Goal: Use online tool/utility: Utilize a website feature to perform a specific function

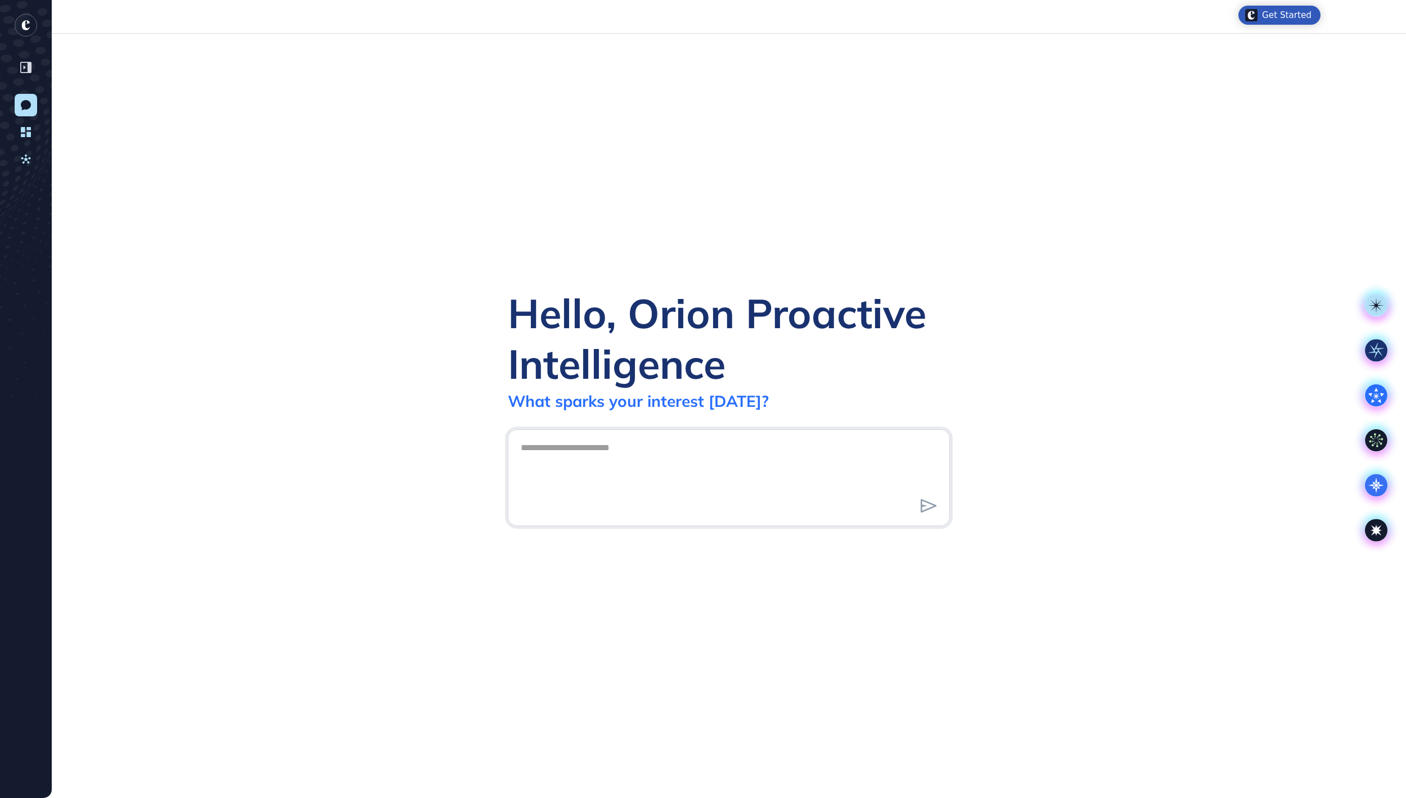
scroll to position [1, 1]
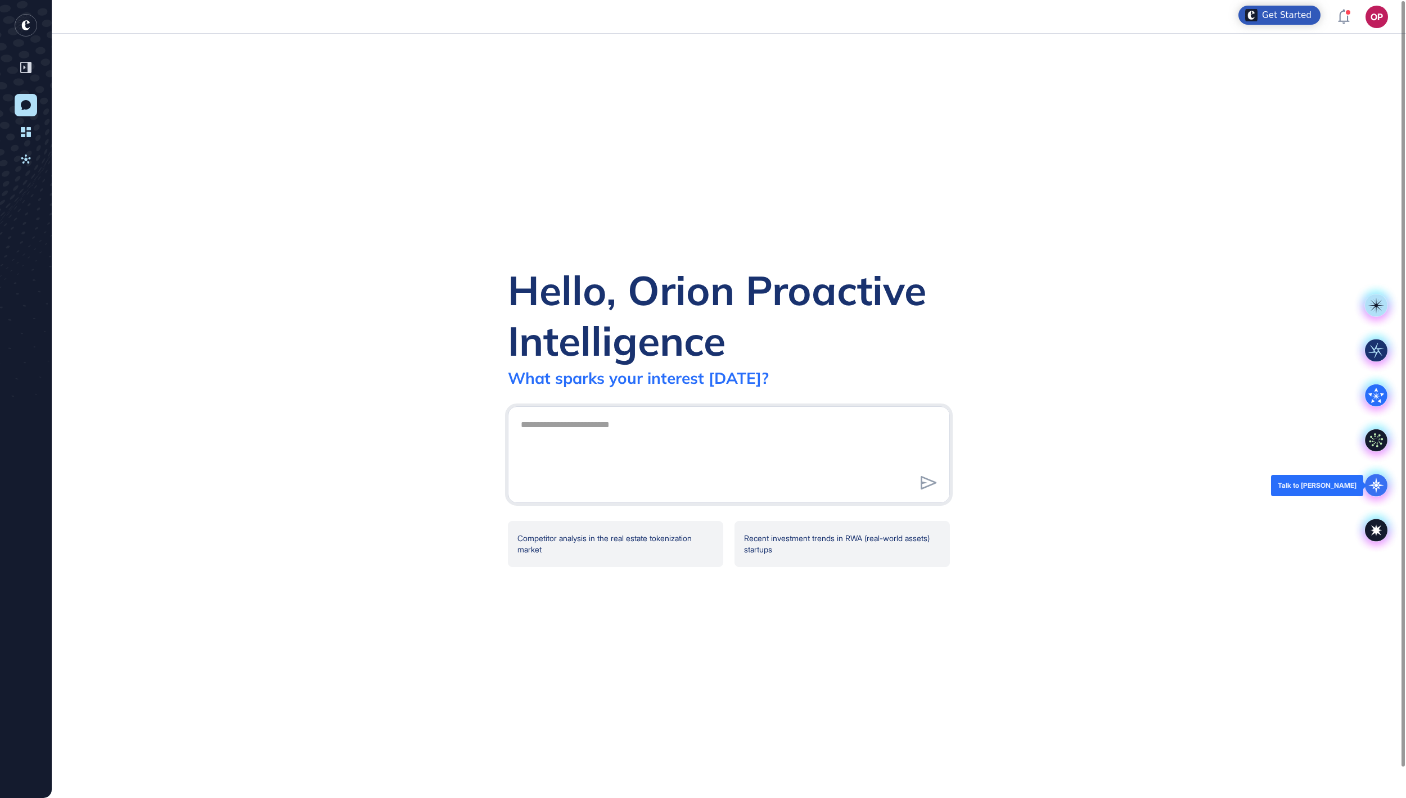
click at [1375, 481] on icon at bounding box center [1376, 486] width 16 height 16
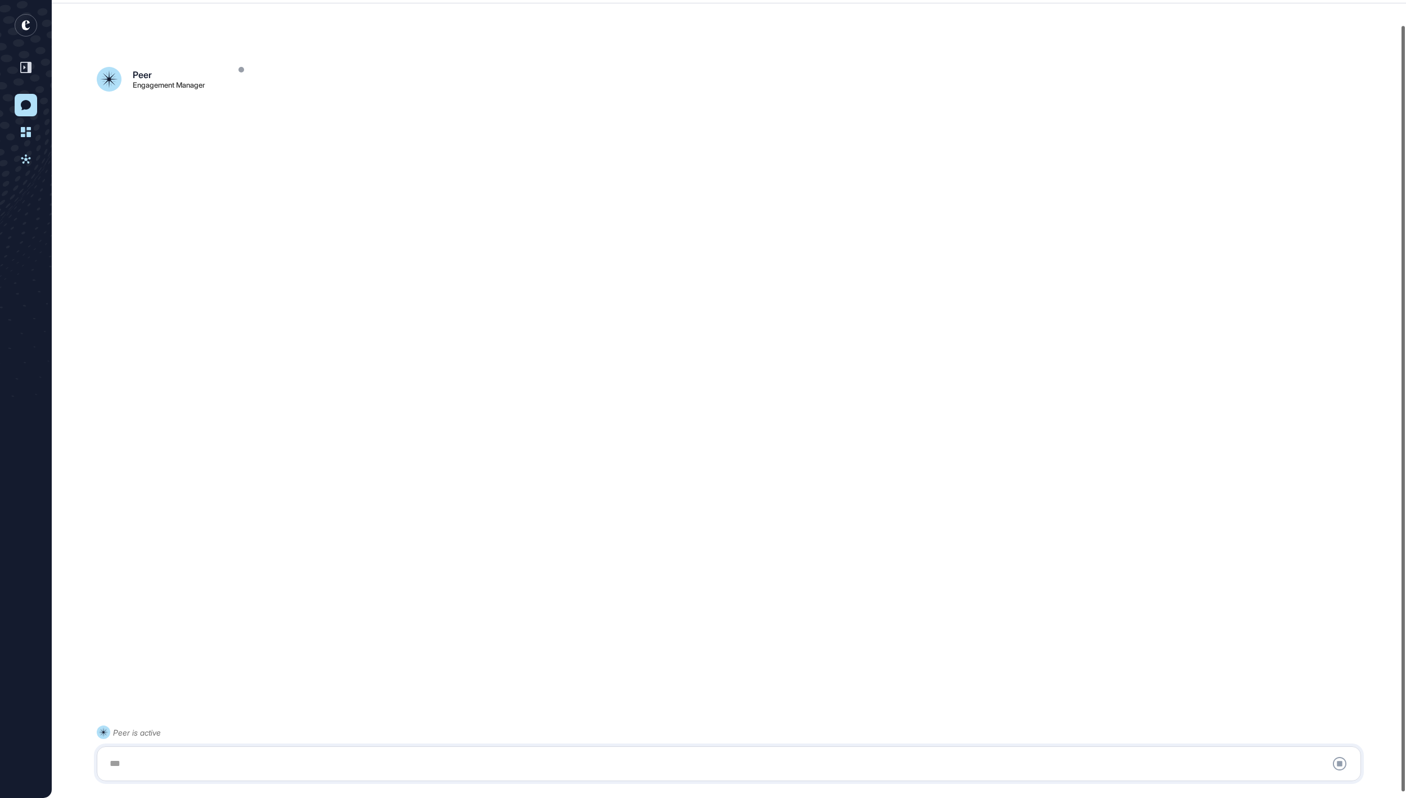
scroll to position [31, 0]
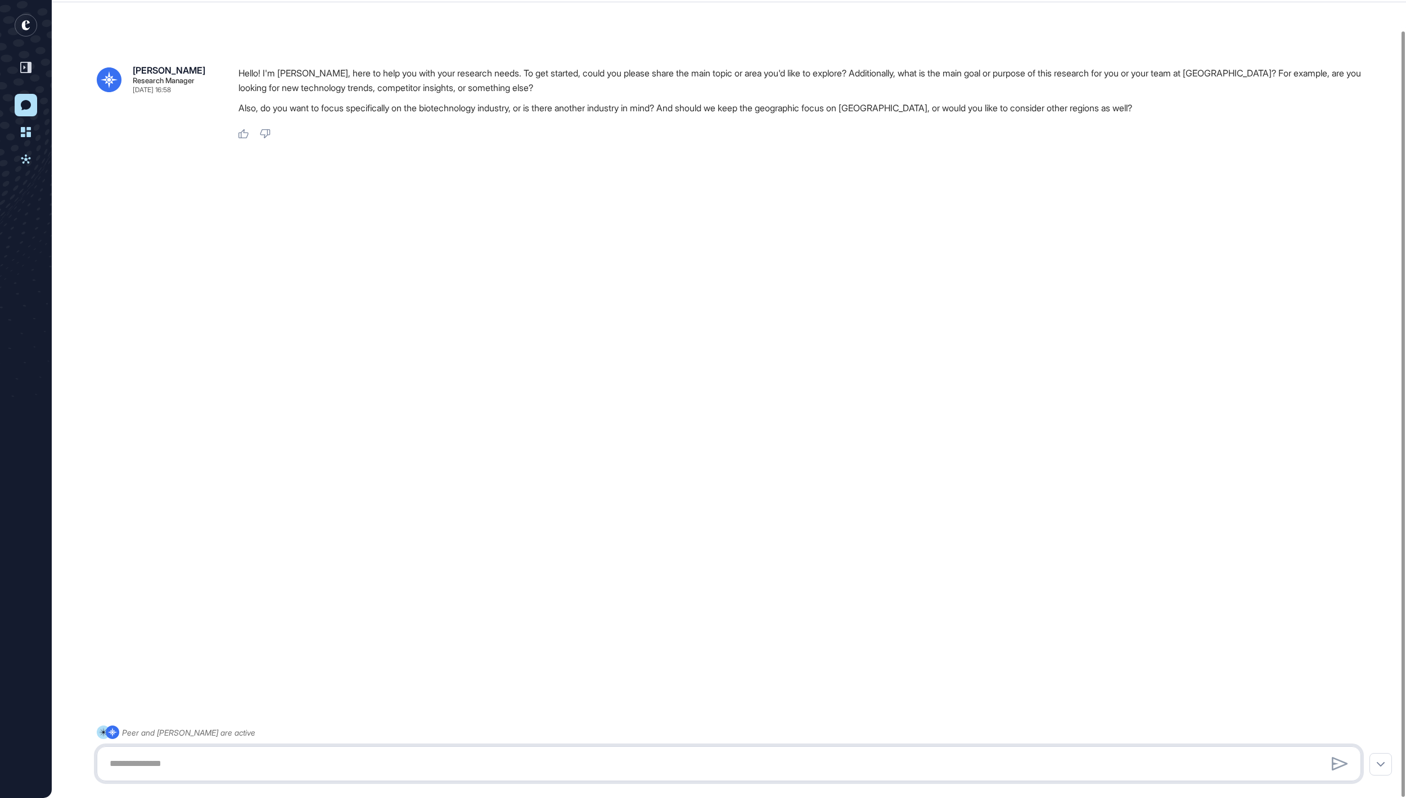
click at [216, 753] on textarea at bounding box center [729, 764] width 1252 height 22
paste textarea "**********"
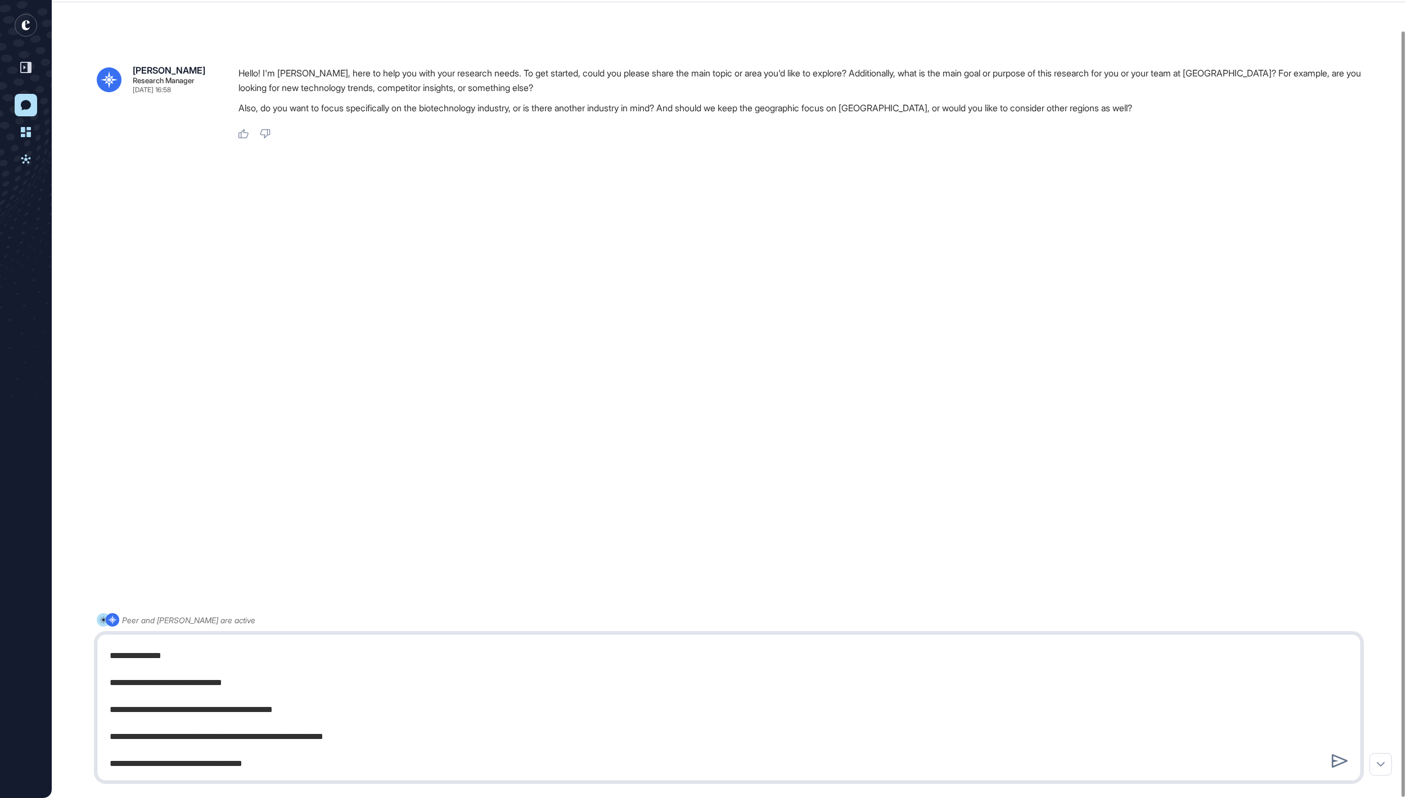
type textarea "**********"
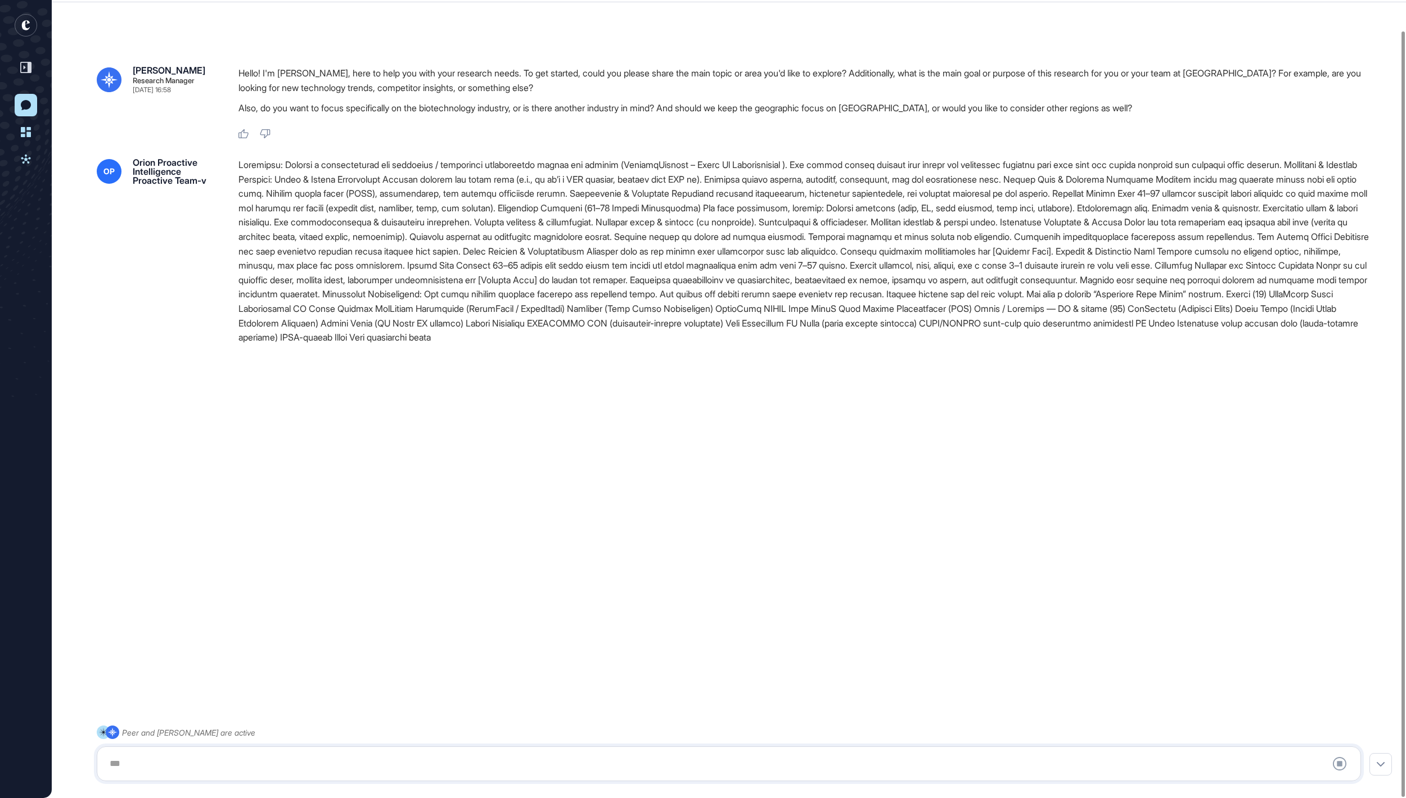
scroll to position [0, 0]
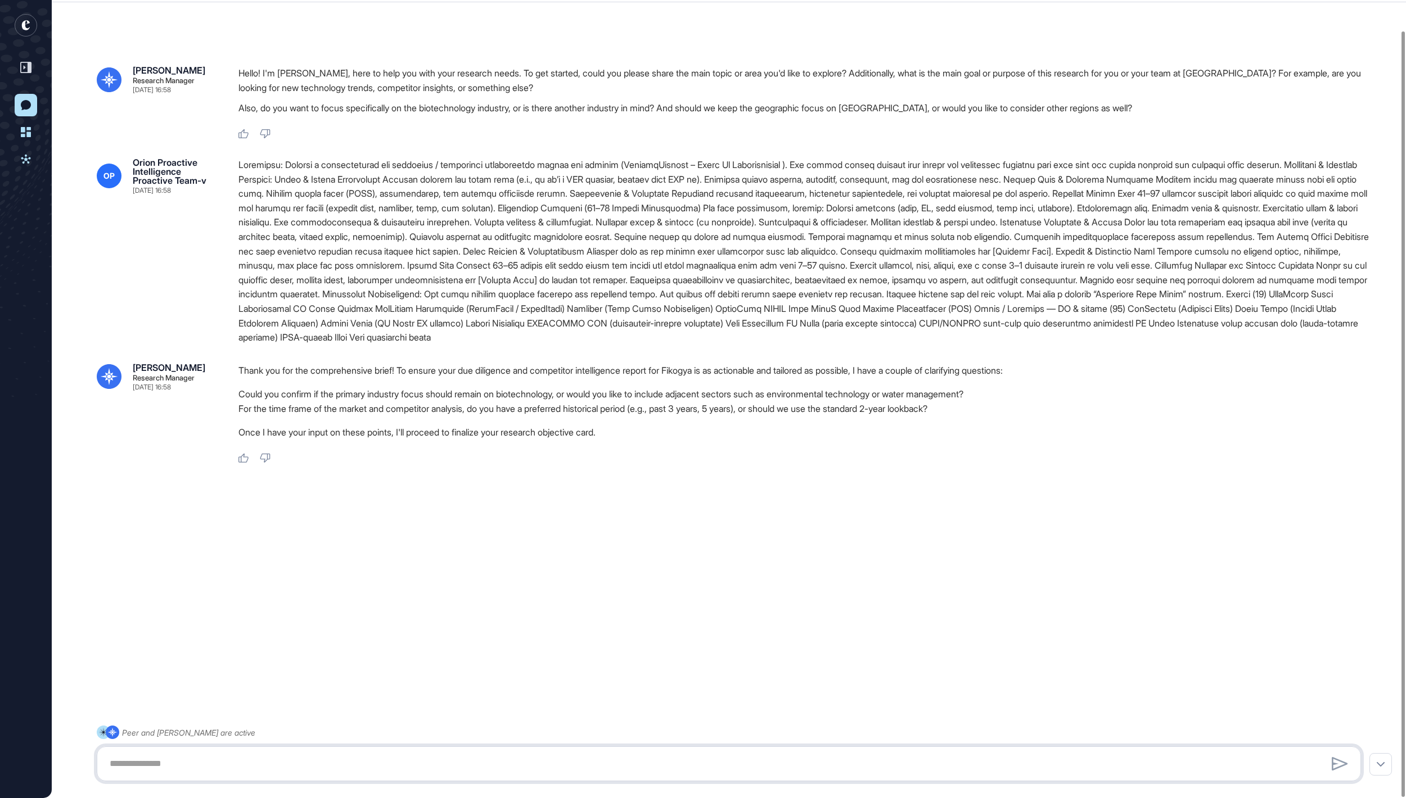
click at [337, 761] on textarea at bounding box center [728, 764] width 1250 height 22
type textarea "**********"
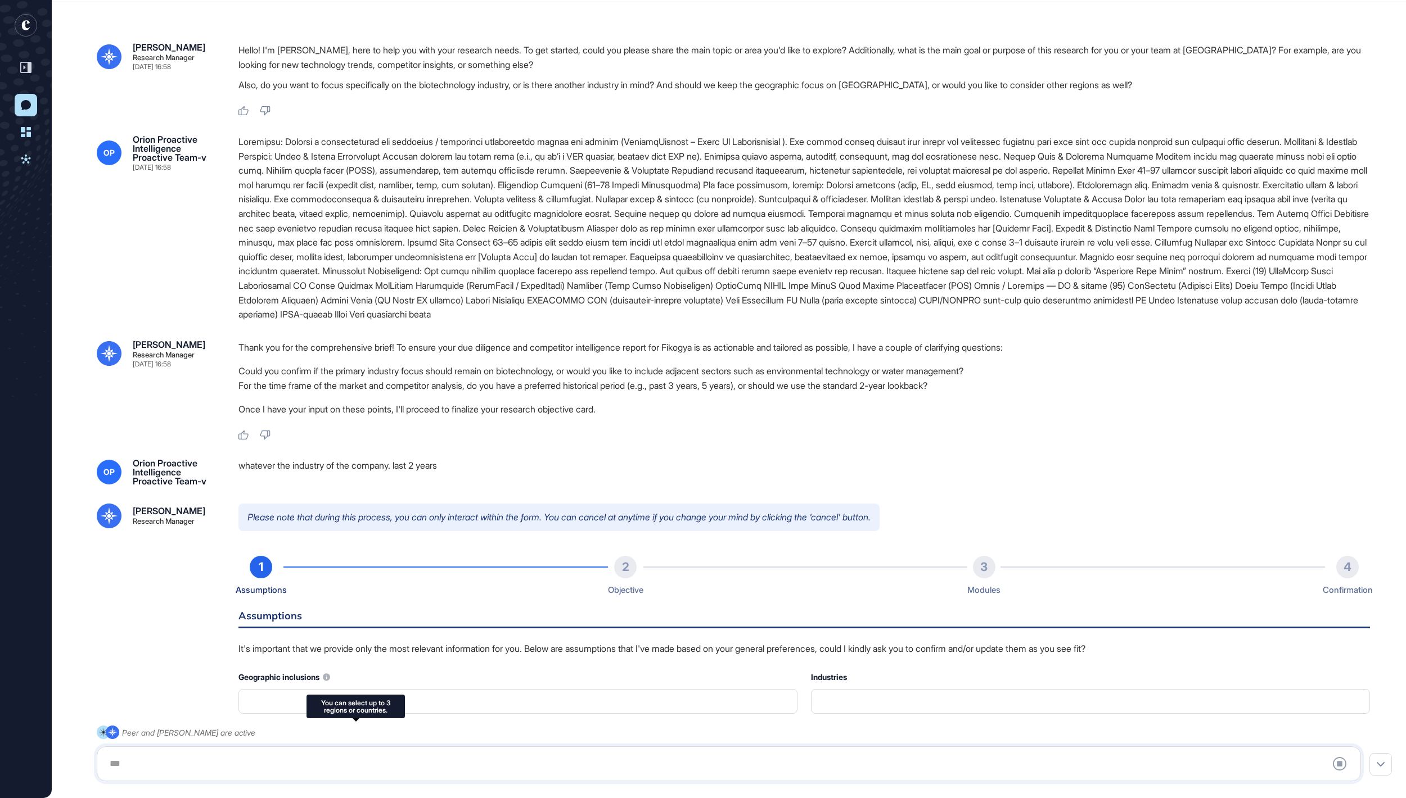
type input "**********"
type input "*"
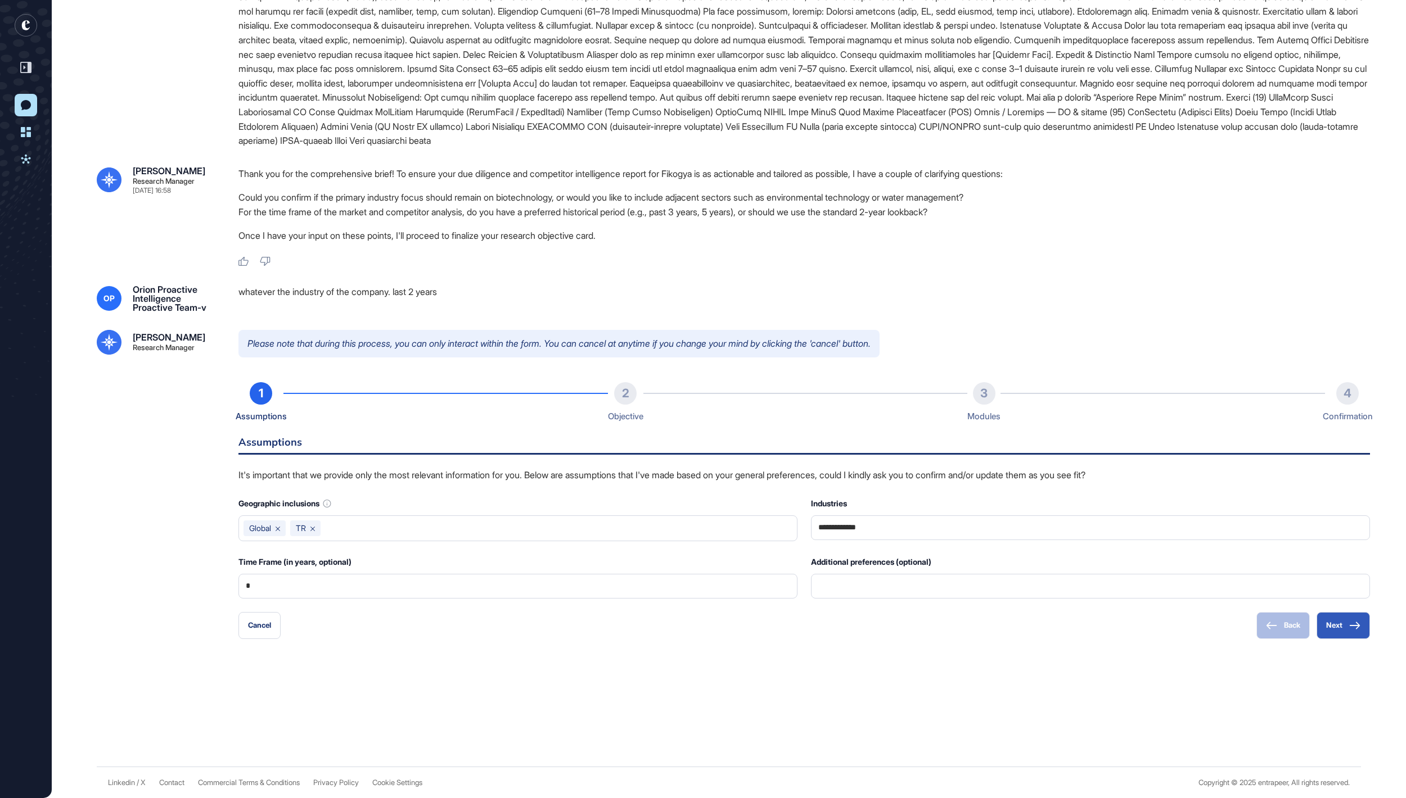
scroll to position [263, 0]
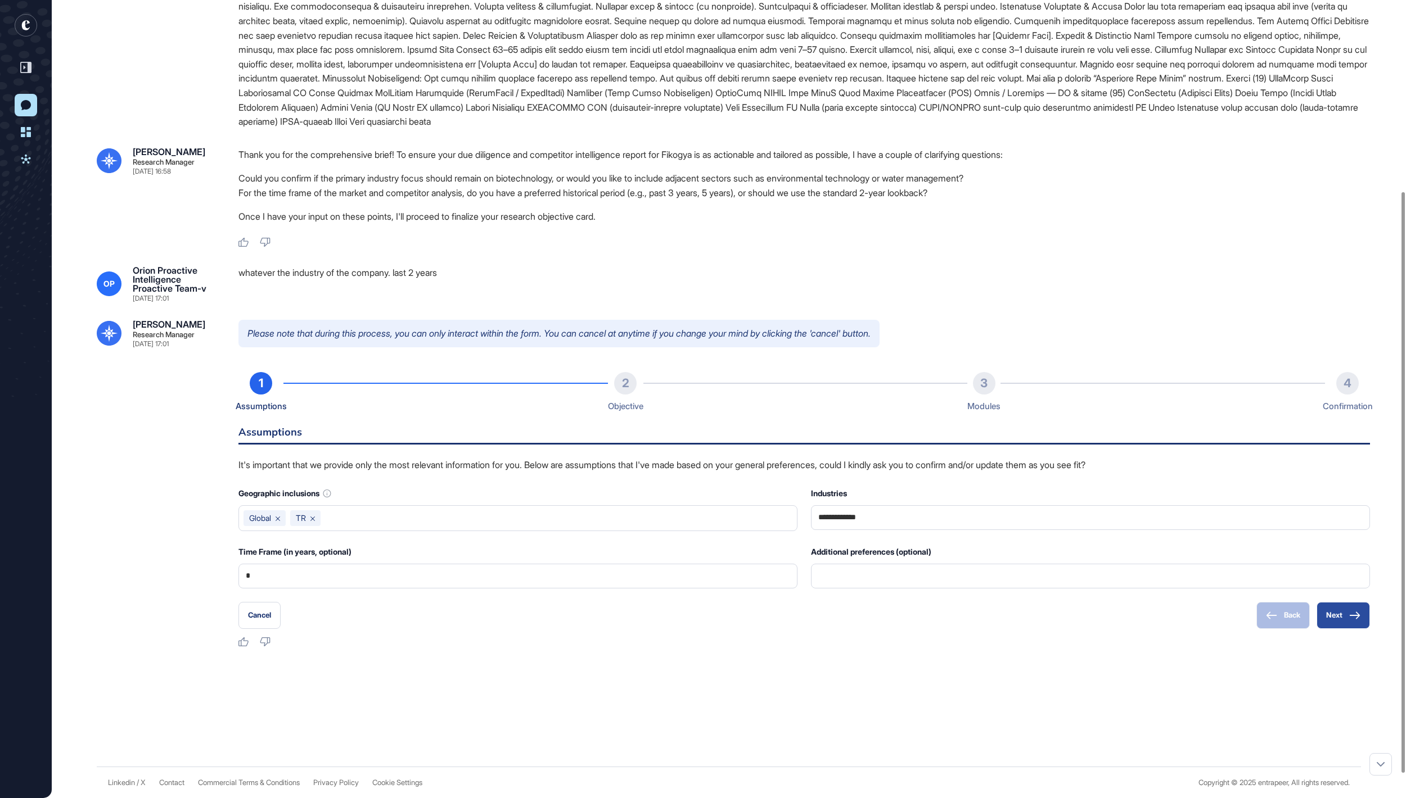
click at [1348, 629] on button "Next" at bounding box center [1342, 615] width 53 height 27
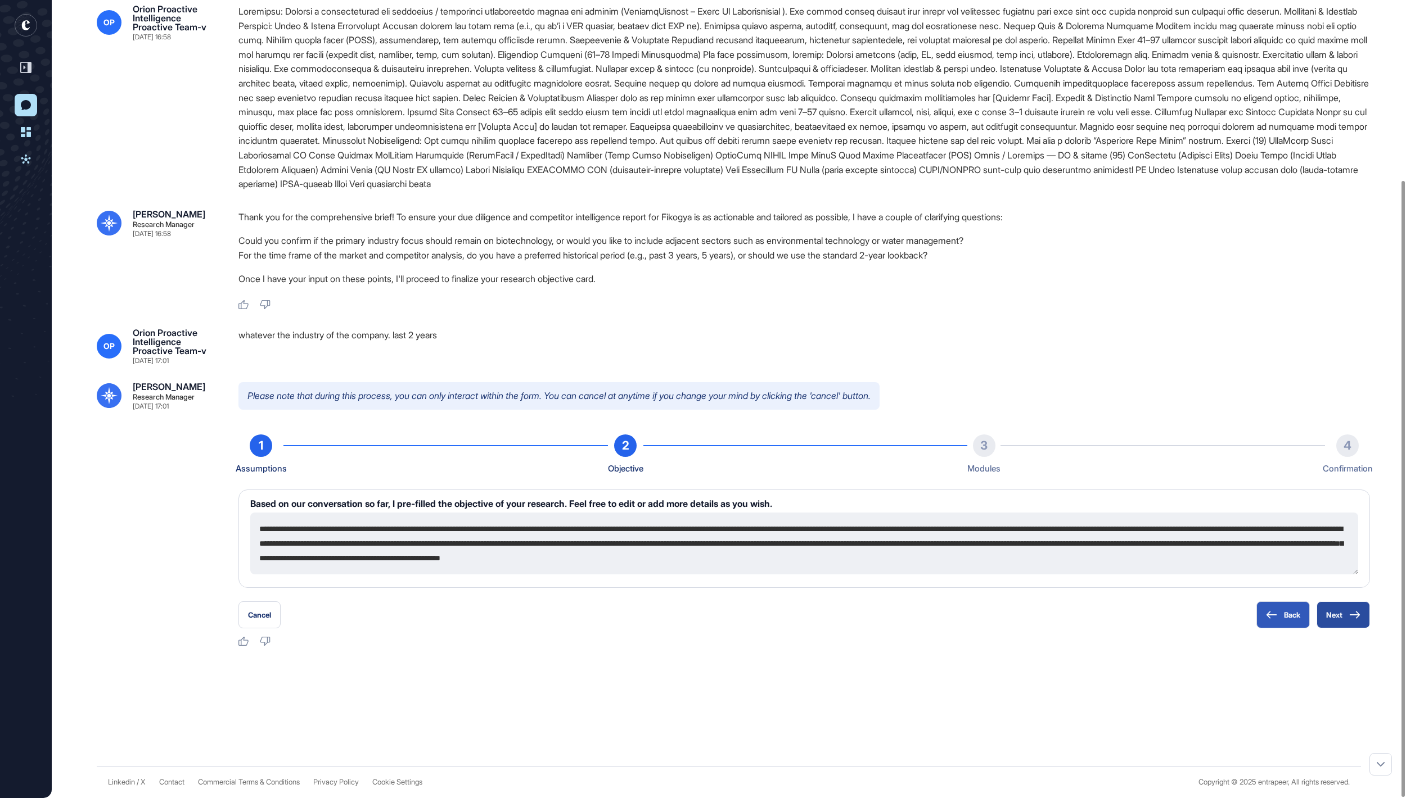
click at [1348, 623] on button "Next" at bounding box center [1342, 615] width 53 height 27
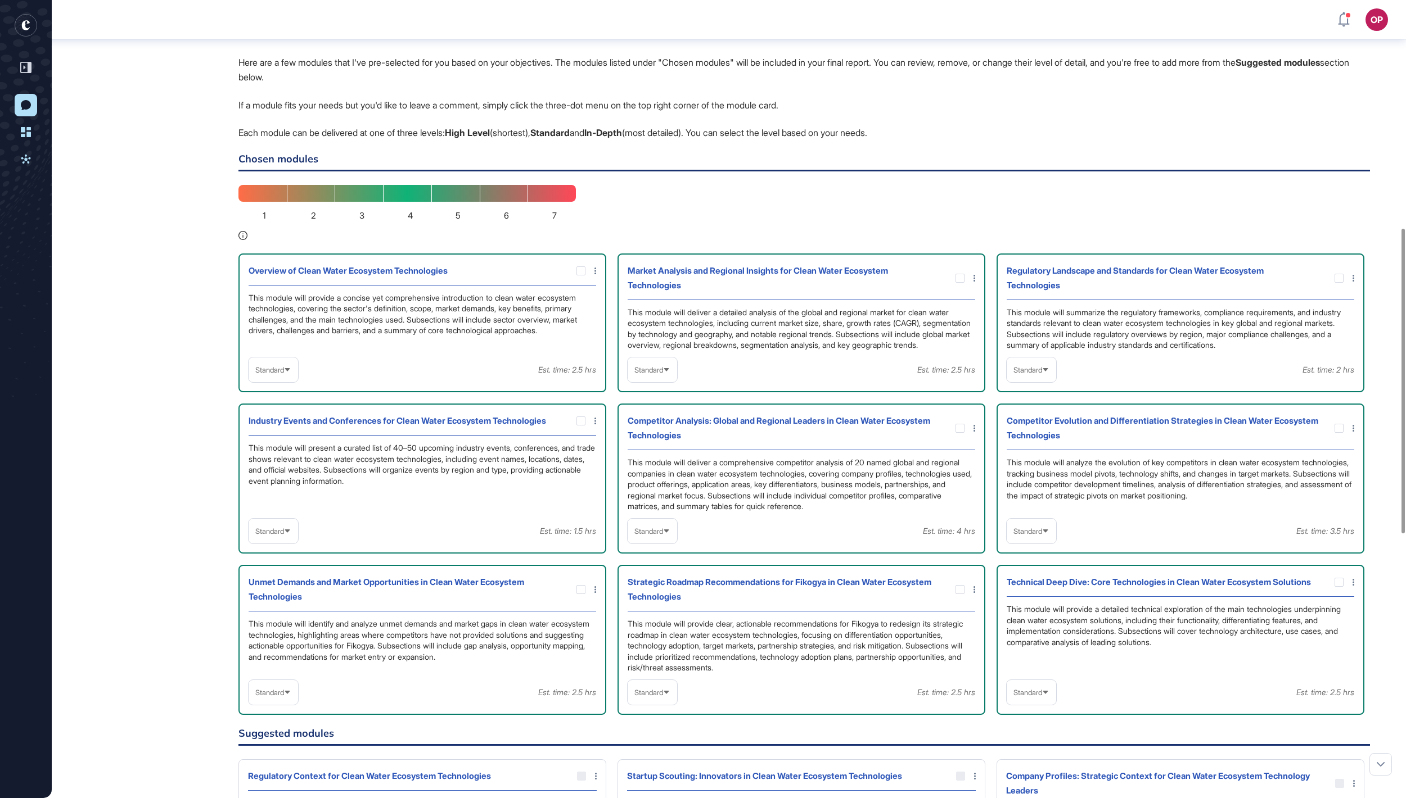
scroll to position [624, 0]
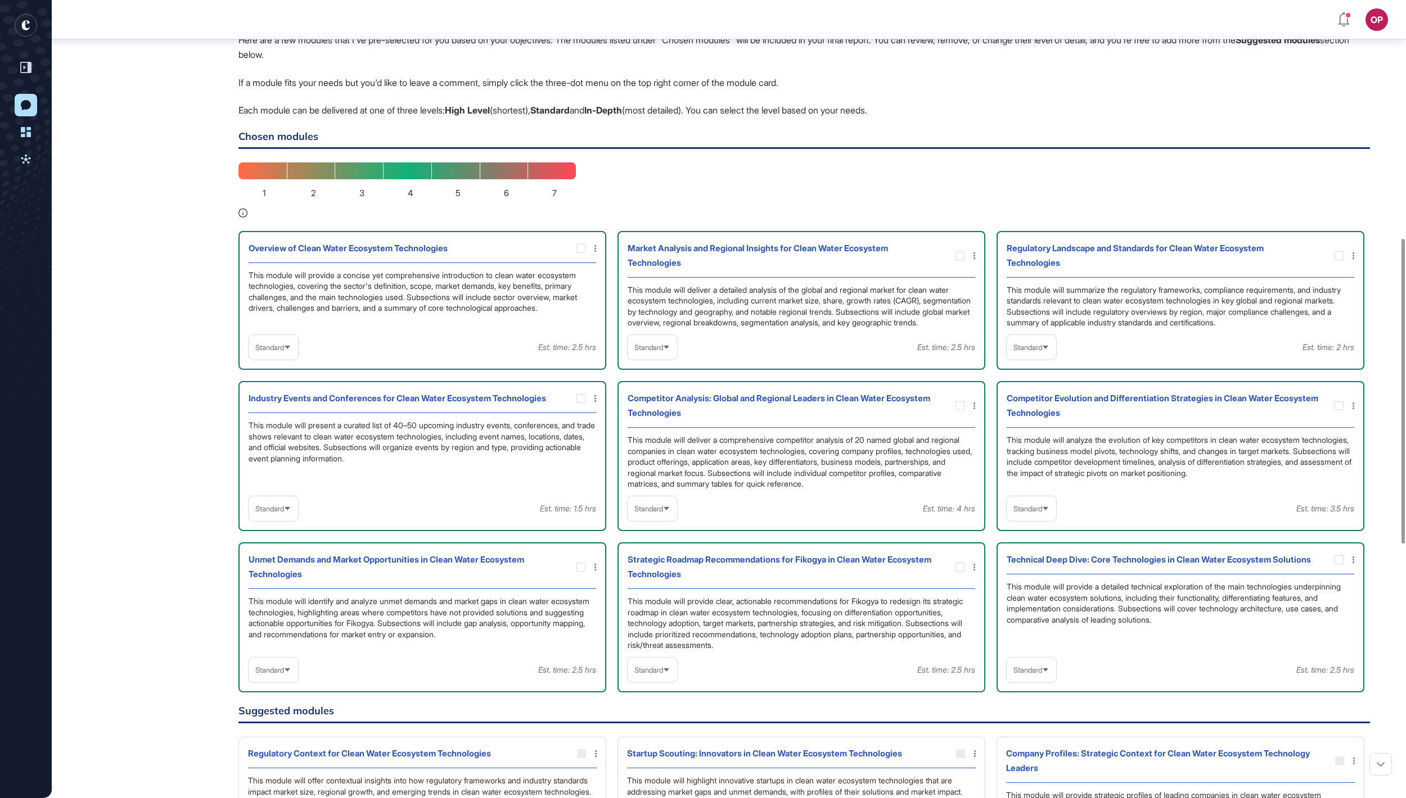
click at [284, 352] on span "Standard" at bounding box center [269, 348] width 29 height 8
click at [288, 386] on li "High-Level" at bounding box center [273, 374] width 43 height 22
click at [643, 360] on div "Standard" at bounding box center [651, 347] width 49 height 25
click at [656, 386] on li "High-Level" at bounding box center [652, 374] width 43 height 22
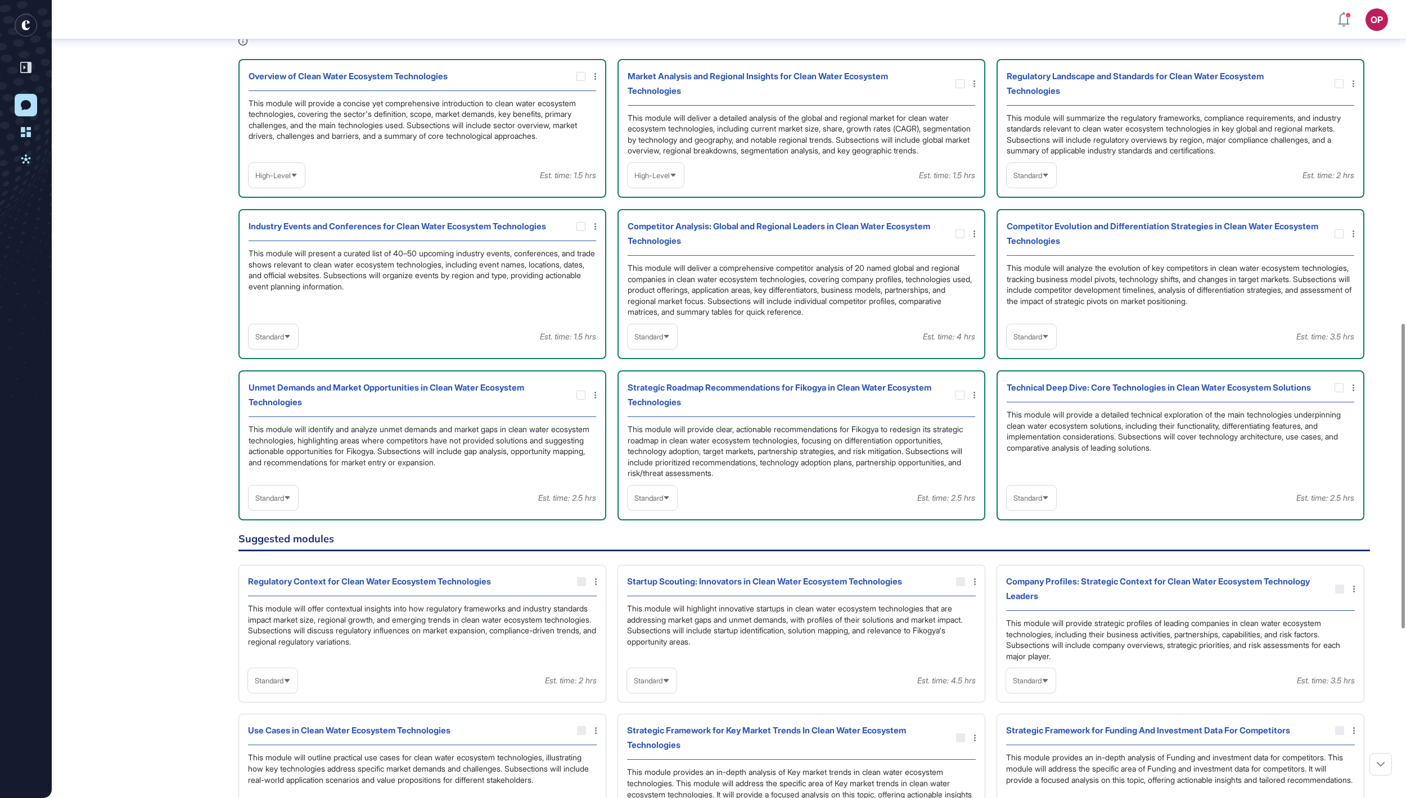
scroll to position [856, 0]
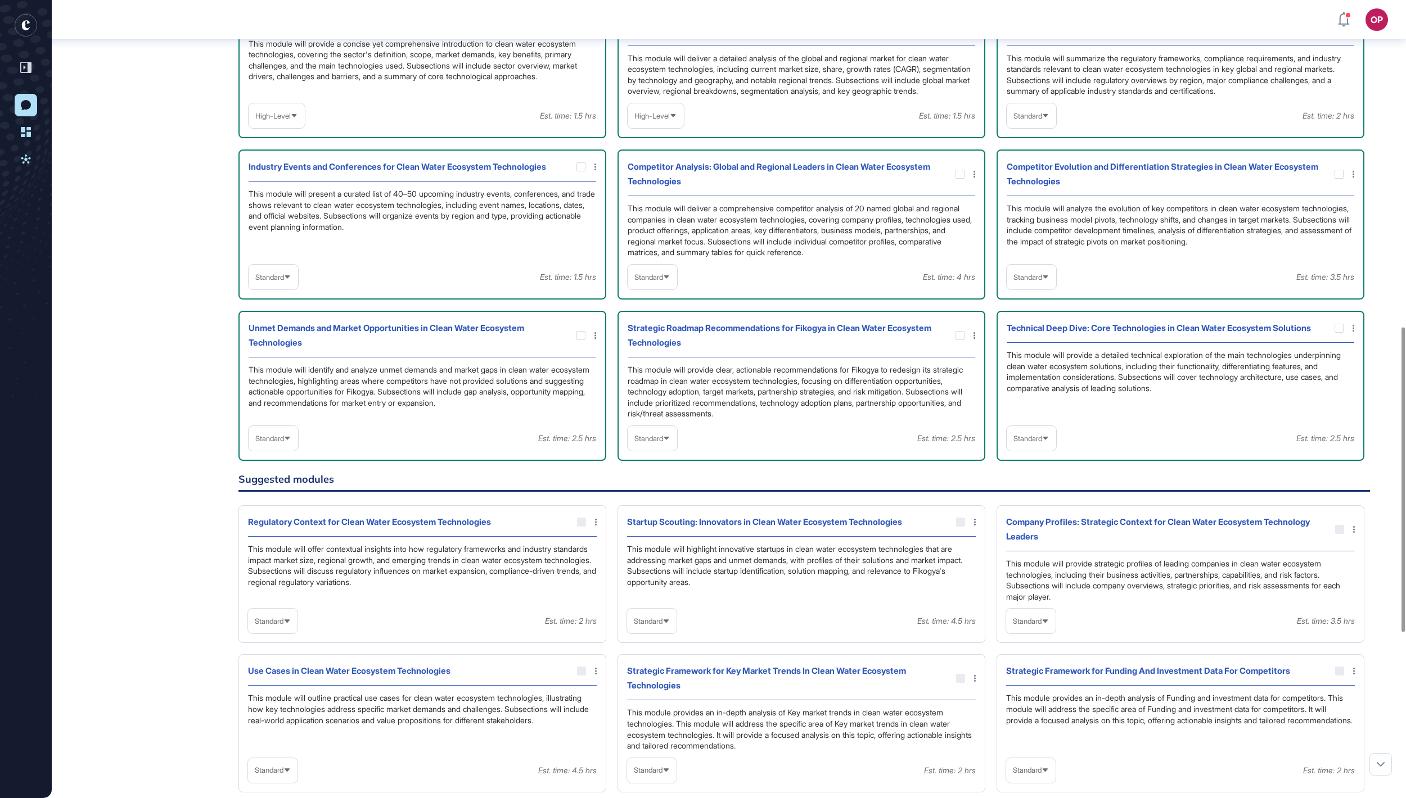
click at [670, 288] on div "Standard" at bounding box center [651, 278] width 49 height 22
click at [659, 360] on li "In-depth" at bounding box center [652, 349] width 43 height 22
click at [1022, 282] on span "Standard" at bounding box center [1027, 277] width 29 height 8
click at [1026, 360] on li "In-depth" at bounding box center [1031, 349] width 43 height 22
click at [663, 443] on span "Standard" at bounding box center [648, 439] width 29 height 8
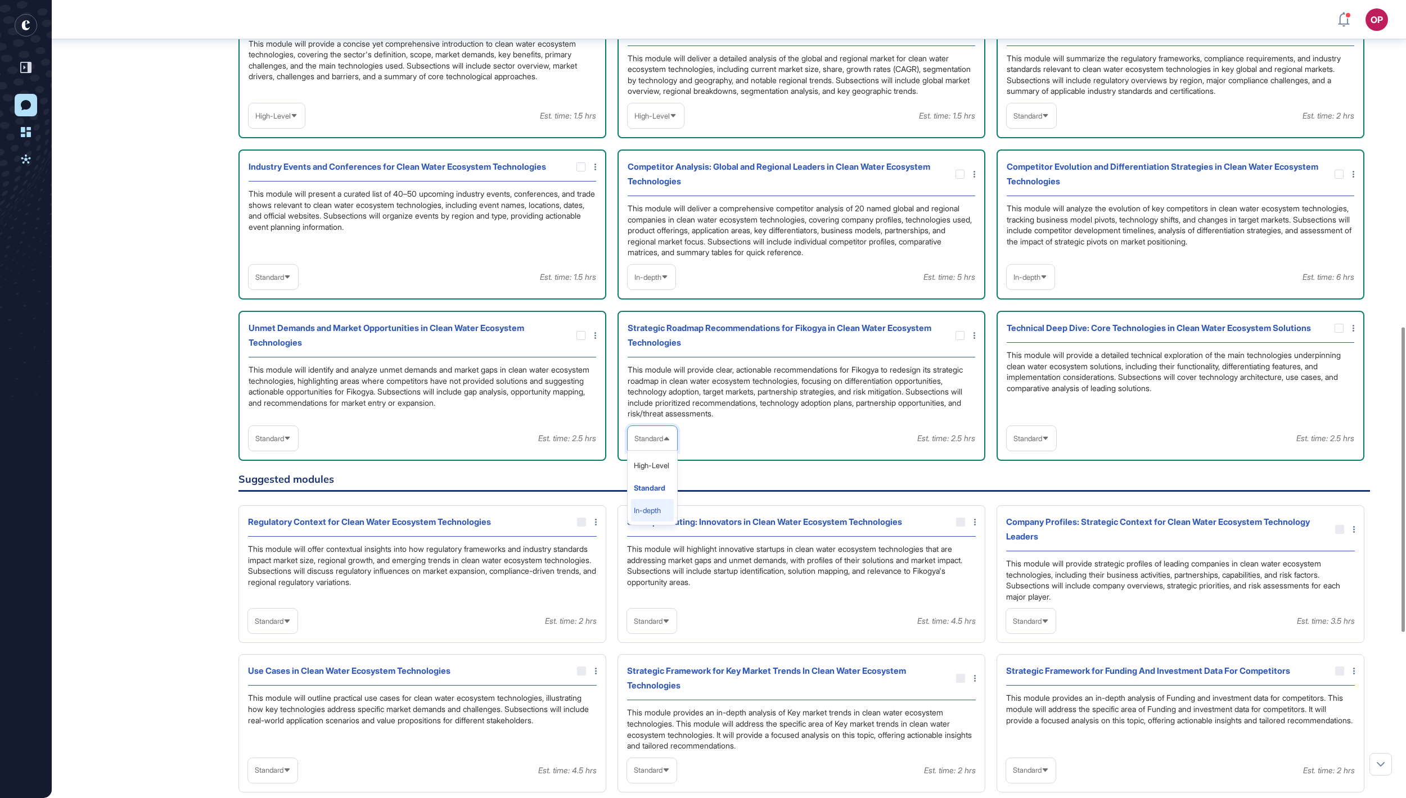
click at [652, 522] on li "In-depth" at bounding box center [652, 510] width 43 height 22
click at [284, 443] on span "Standard" at bounding box center [269, 439] width 29 height 8
click at [277, 522] on li "In-depth" at bounding box center [273, 510] width 43 height 22
click at [1035, 450] on div "Standard" at bounding box center [1030, 439] width 49 height 22
click at [1026, 522] on li "In-depth" at bounding box center [1031, 510] width 43 height 22
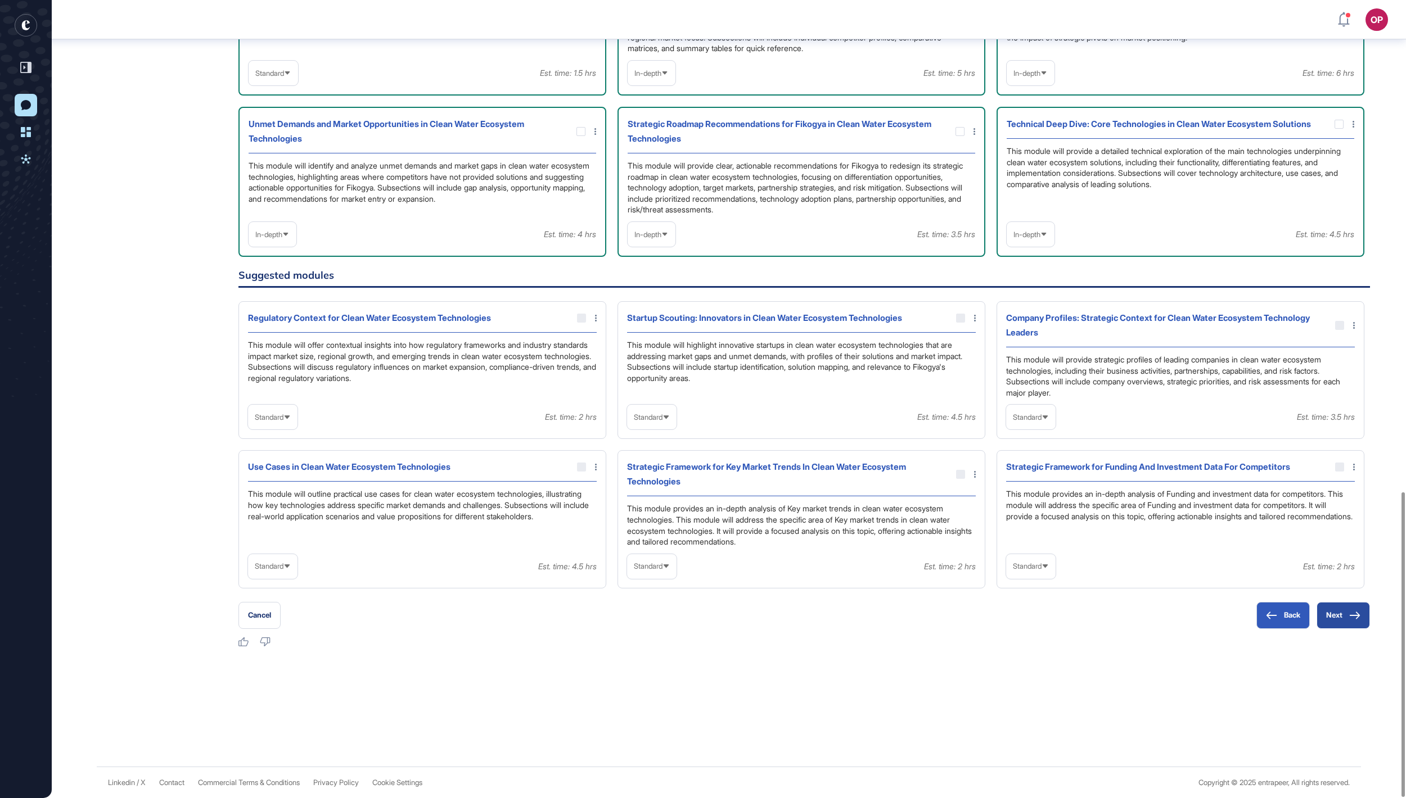
click at [1336, 618] on button "Next" at bounding box center [1342, 615] width 53 height 27
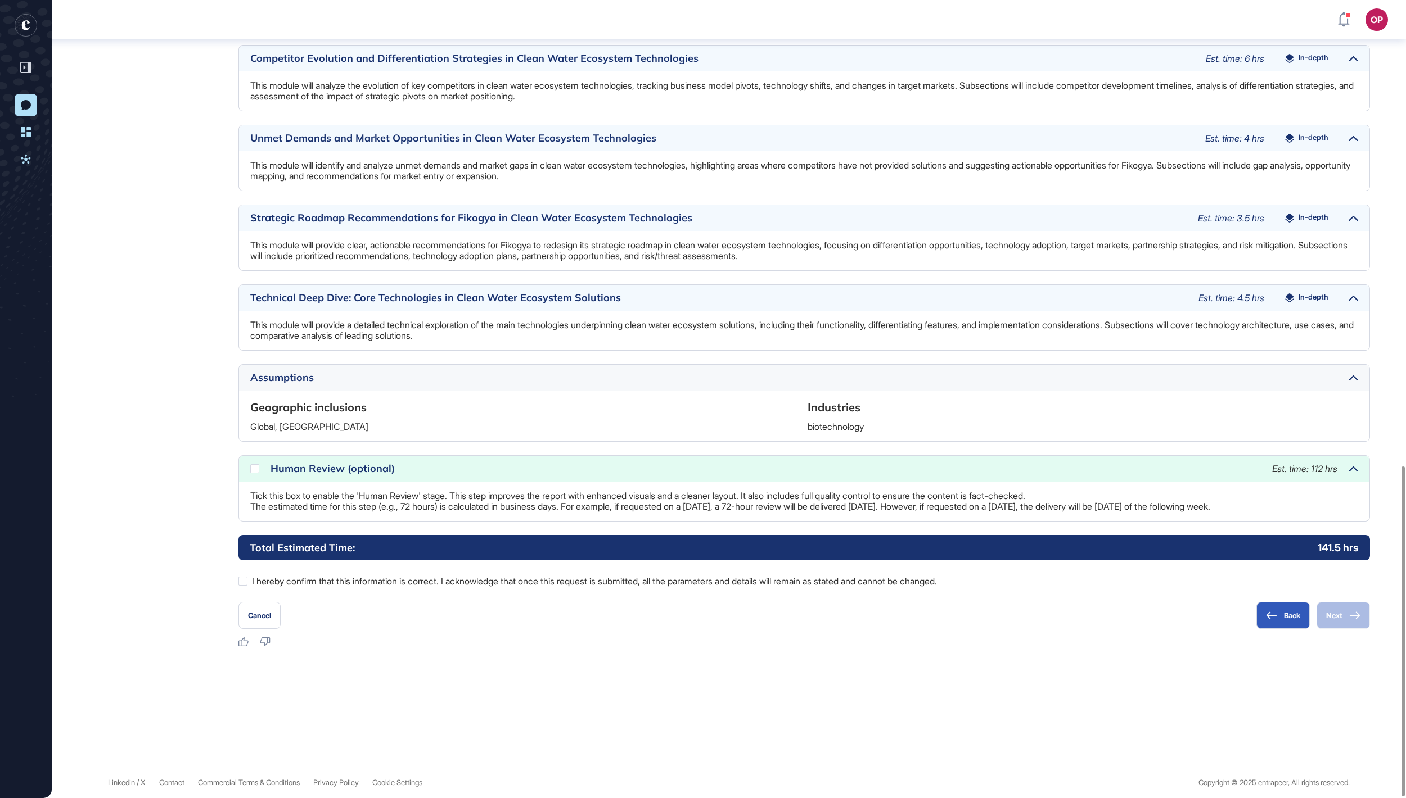
scroll to position [1129, 0]
click at [243, 583] on div at bounding box center [242, 581] width 9 height 9
click at [254, 464] on div at bounding box center [254, 468] width 9 height 9
click at [1337, 621] on button "Next" at bounding box center [1342, 615] width 53 height 27
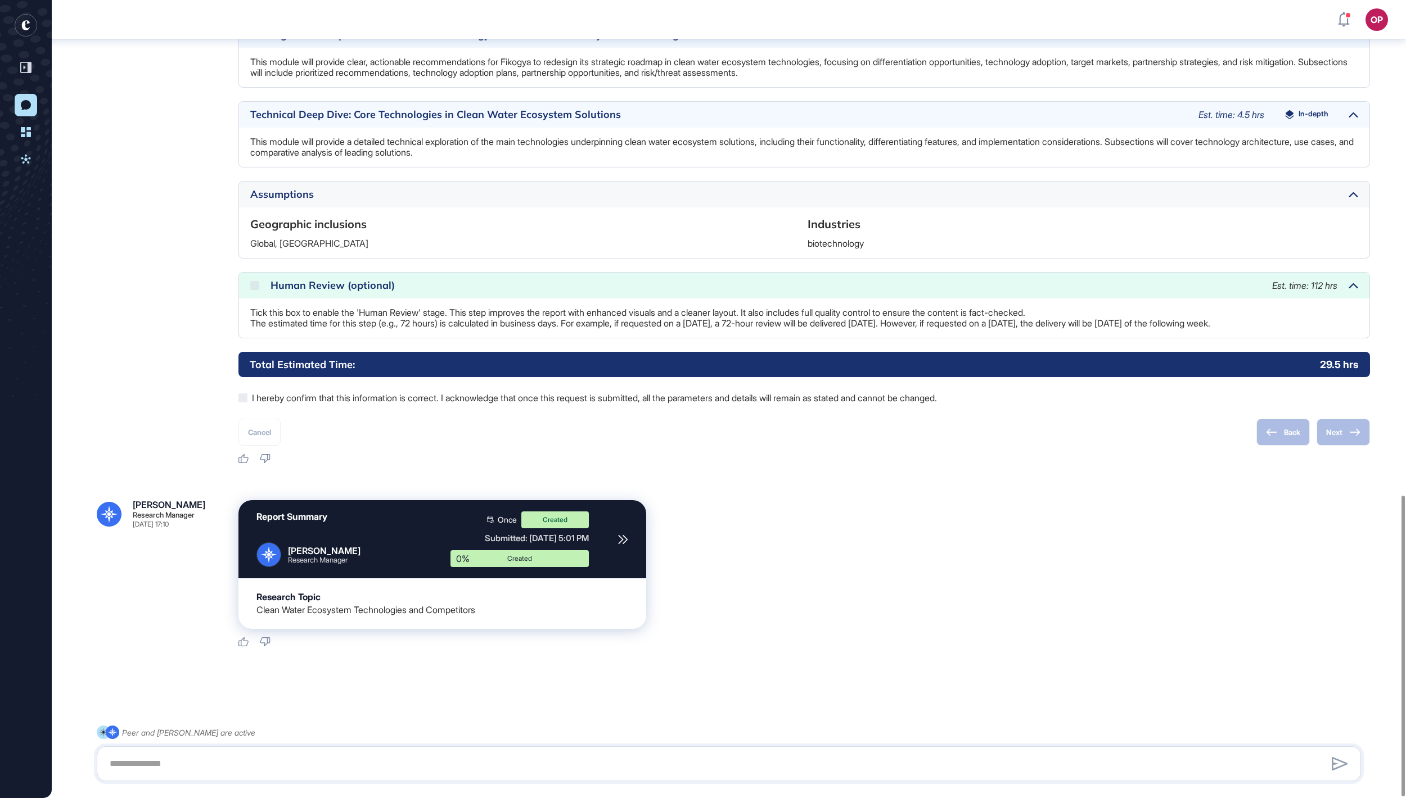
scroll to position [1313, 0]
click at [1313, 215] on div "Logout" at bounding box center [1301, 210] width 25 height 9
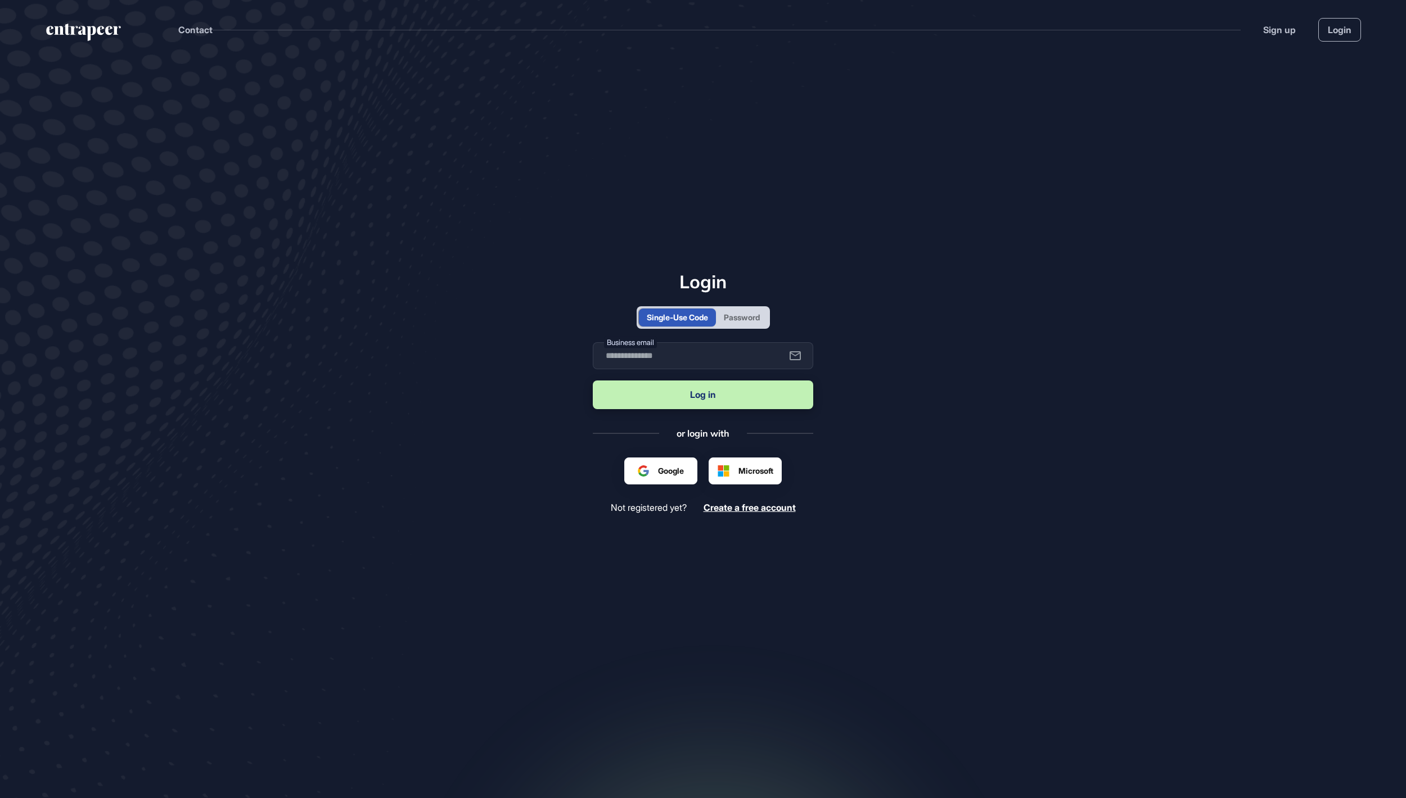
scroll to position [1, 1]
click at [743, 314] on div "Password" at bounding box center [742, 317] width 36 height 12
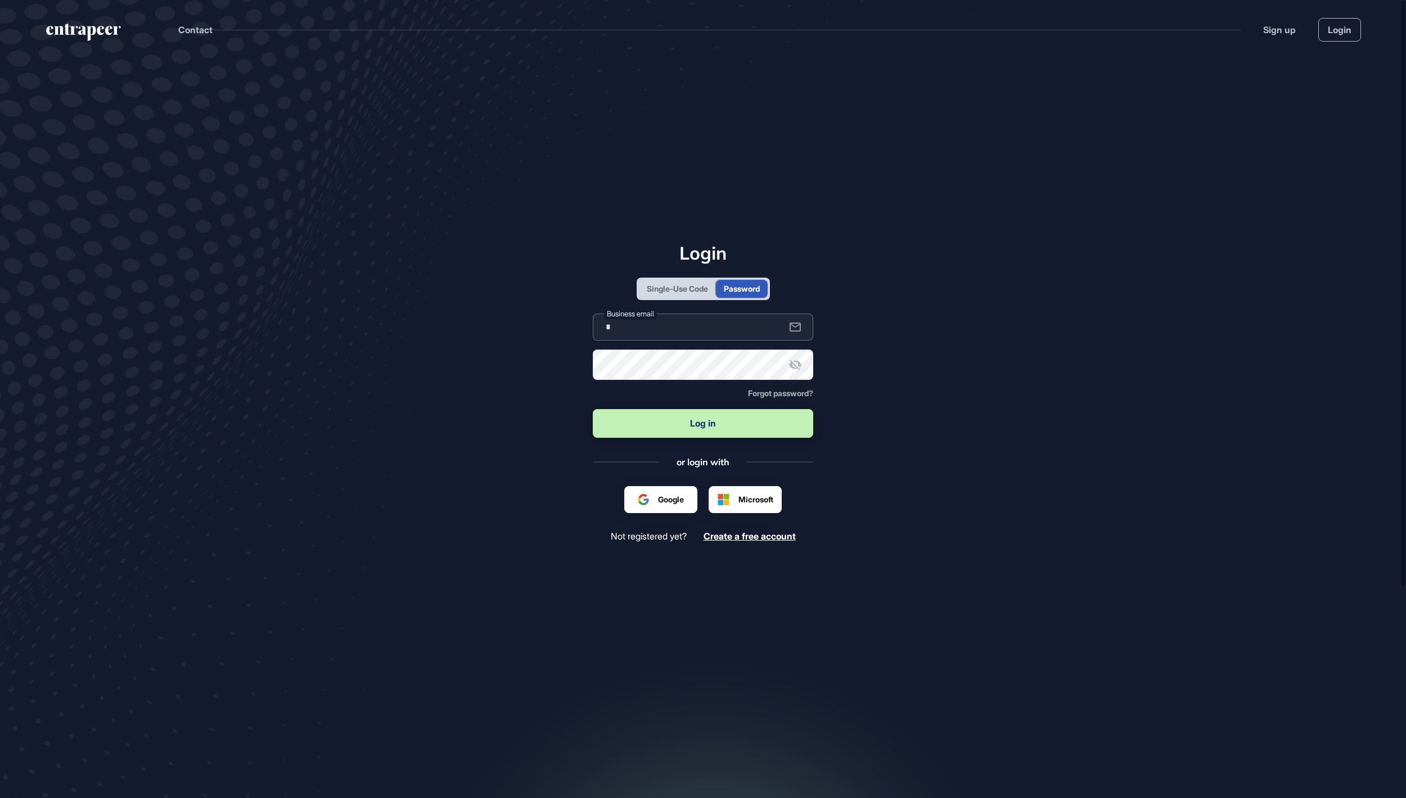
type input "**********"
click at [703, 425] on button "Log in" at bounding box center [703, 423] width 220 height 29
